Goal: Information Seeking & Learning: Learn about a topic

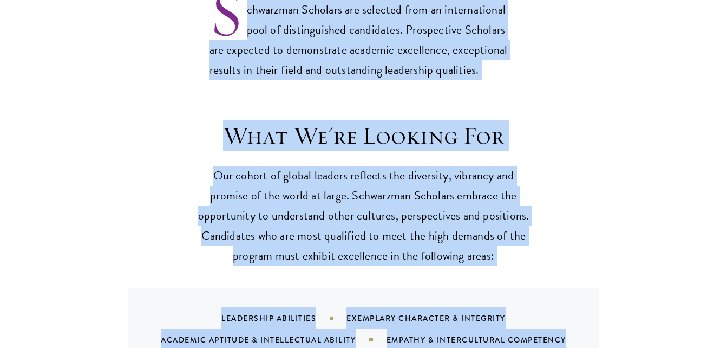
scroll to position [1037, 0]
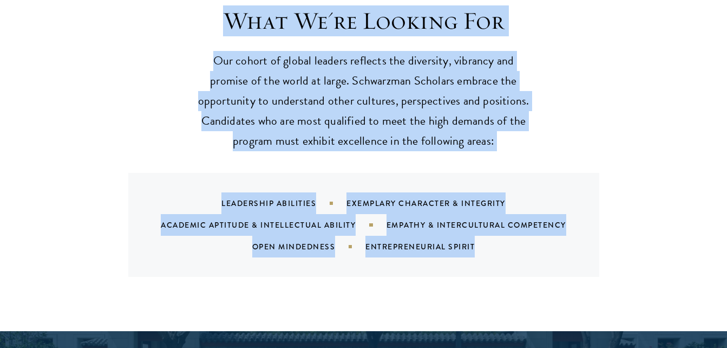
drag, startPoint x: 248, startPoint y: 26, endPoint x: 499, endPoint y: 230, distance: 323.9
copy main "chwarzman Scholars are selected from an international pool of distinguished can…"
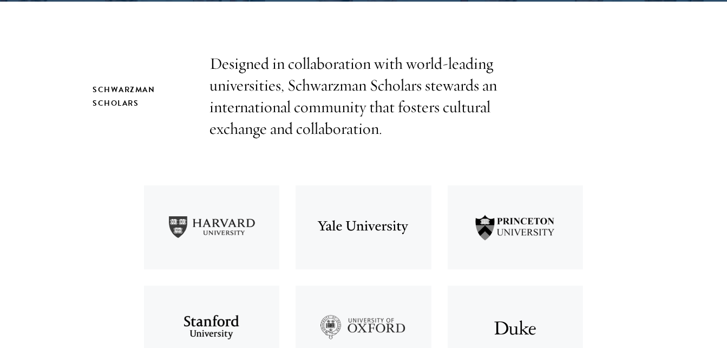
scroll to position [335, 0]
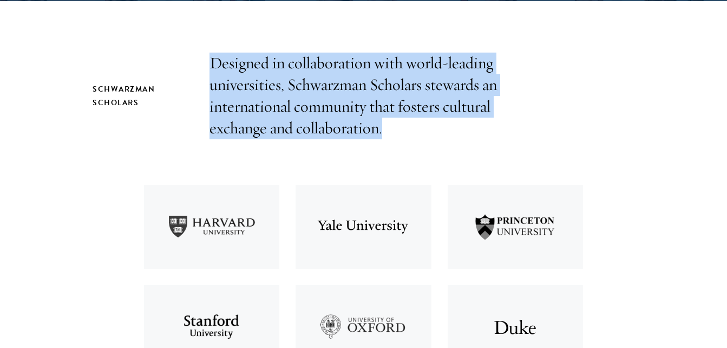
drag, startPoint x: 212, startPoint y: 57, endPoint x: 402, endPoint y: 122, distance: 200.8
click at [402, 122] on p "Designed in collaboration with world-leading universities, Schwarzman Scholars …" at bounding box center [364, 96] width 309 height 87
copy p "Designed in collaboration with world-leading universities, Schwarzman Scholars …"
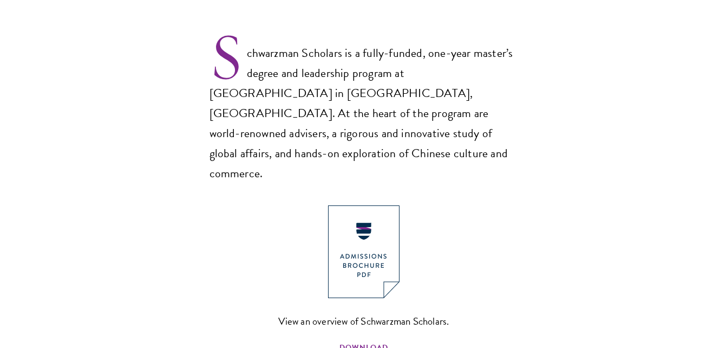
scroll to position [716, 0]
click at [358, 229] on img at bounding box center [364, 251] width 72 height 93
